Goal: Task Accomplishment & Management: Manage account settings

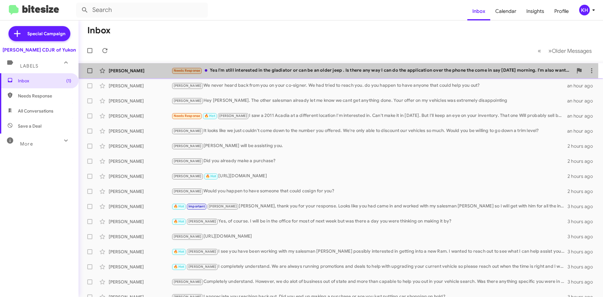
click at [250, 70] on div "Needs Response Yes I'm still interested in the gladiator or can be an older jee…" at bounding box center [371, 70] width 401 height 7
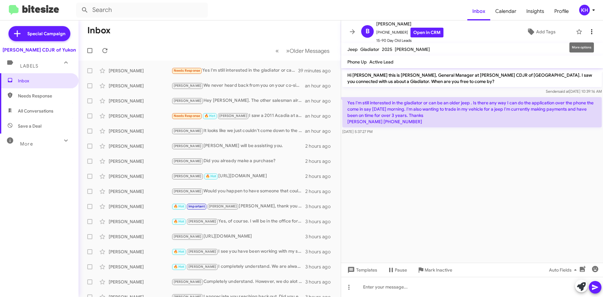
click at [588, 33] on icon at bounding box center [592, 32] width 8 height 8
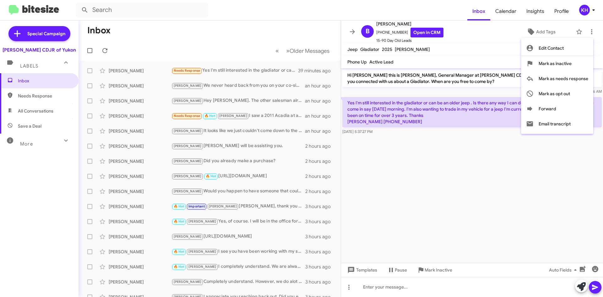
click at [476, 49] on div at bounding box center [301, 148] width 603 height 297
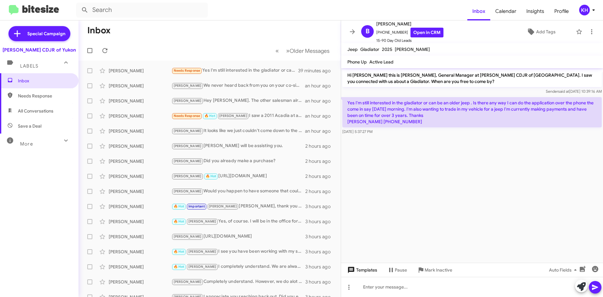
click at [364, 270] on span "Templates" at bounding box center [361, 269] width 31 height 11
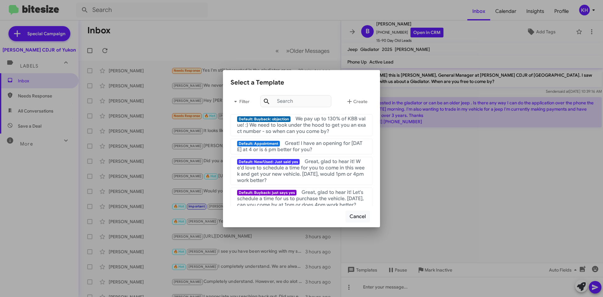
click at [454, 208] on div at bounding box center [301, 148] width 603 height 297
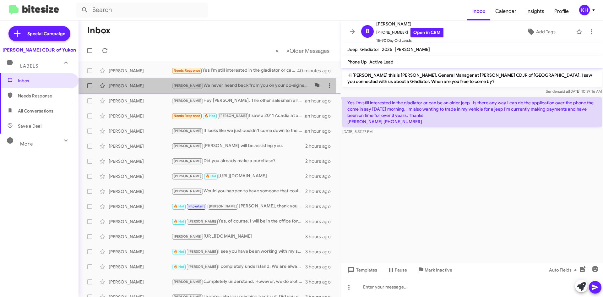
click at [191, 86] on div "[PERSON_NAME] We never heard back from you on your co-signer. We had tried to r…" at bounding box center [240, 85] width 139 height 7
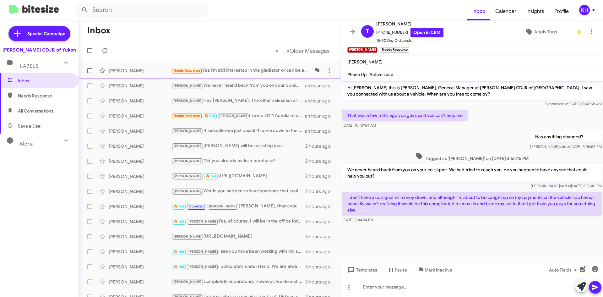
click at [144, 73] on div "[PERSON_NAME]" at bounding box center [140, 70] width 63 height 6
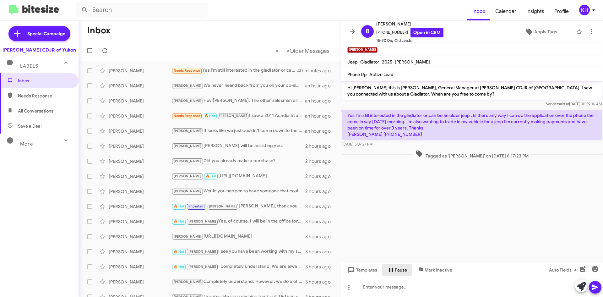
click at [401, 272] on span "Pause" at bounding box center [401, 269] width 12 height 11
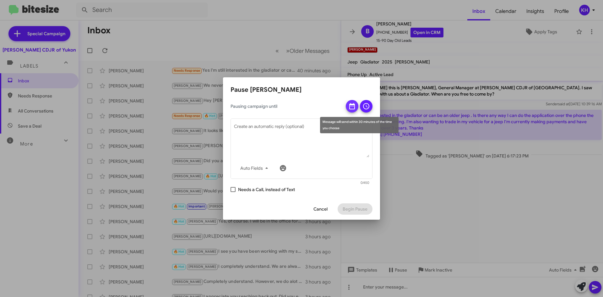
click at [353, 105] on icon at bounding box center [352, 106] width 6 height 6
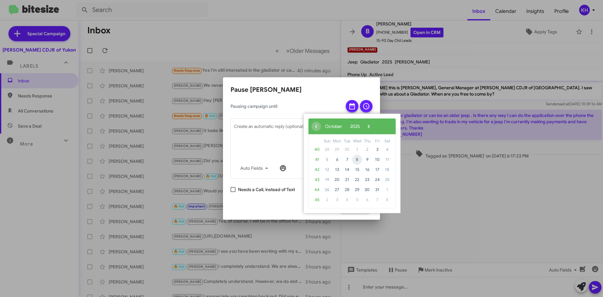
click at [355, 159] on span "8" at bounding box center [357, 159] width 10 height 10
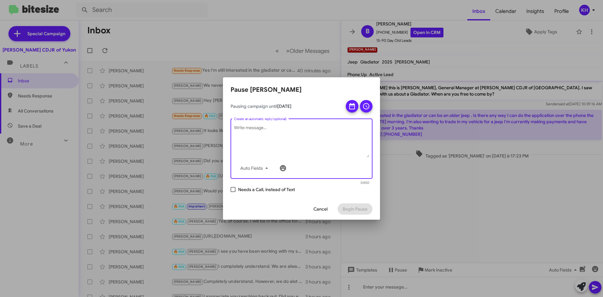
click at [245, 125] on textarea "Create an automatic reply (optional)" at bounding box center [301, 141] width 135 height 33
drag, startPoint x: 295, startPoint y: 127, endPoint x: 229, endPoint y: 127, distance: 65.9
click at [229, 127] on div "Pausing campaign until [DATE] Waiting until after appointment Auto Fields Creat…" at bounding box center [301, 149] width 157 height 98
type textarea "How was your visit?"
click at [367, 107] on icon at bounding box center [366, 106] width 6 height 6
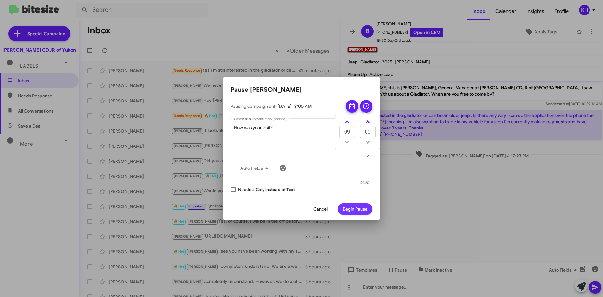
click at [357, 210] on span "Begin Pause" at bounding box center [354, 208] width 25 height 11
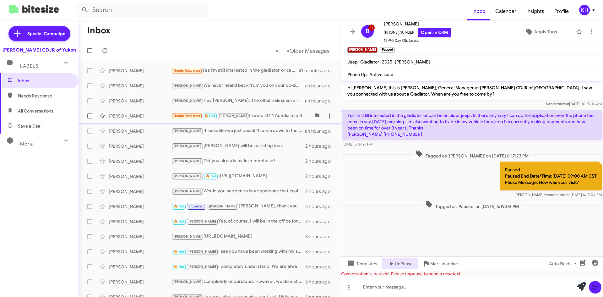
click at [125, 115] on div "[PERSON_NAME]" at bounding box center [140, 116] width 63 height 6
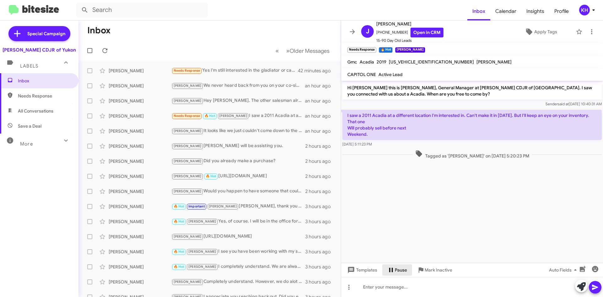
click at [396, 268] on span "Pause" at bounding box center [401, 269] width 12 height 11
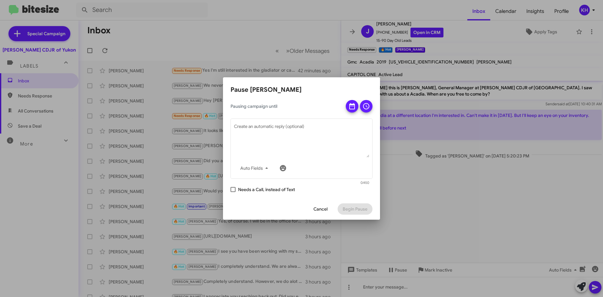
click at [496, 202] on div at bounding box center [301, 148] width 603 height 297
